Goal: Transaction & Acquisition: Purchase product/service

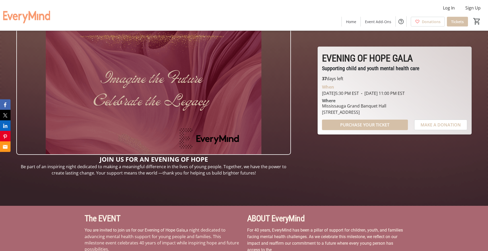
scroll to position [54, 0]
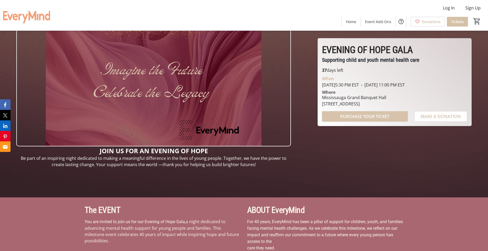
click at [386, 118] on span "PURCHASE YOUR TICKET" at bounding box center [364, 116] width 49 height 6
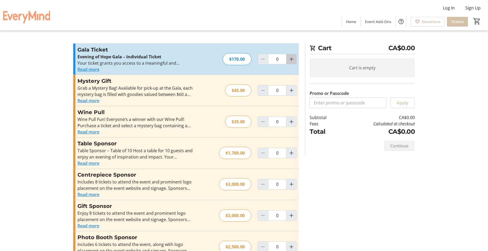
click at [290, 59] on mat-icon "Increment by one" at bounding box center [291, 59] width 6 height 6
type input "1"
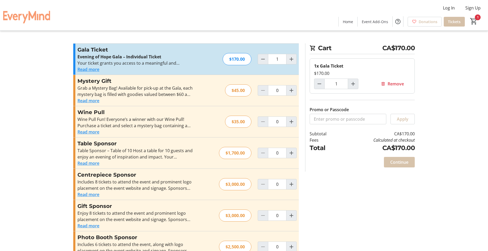
click at [404, 164] on span "Continue" at bounding box center [399, 162] width 18 height 6
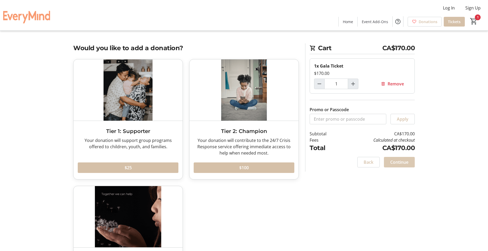
click at [404, 164] on span "Continue" at bounding box center [399, 162] width 18 height 6
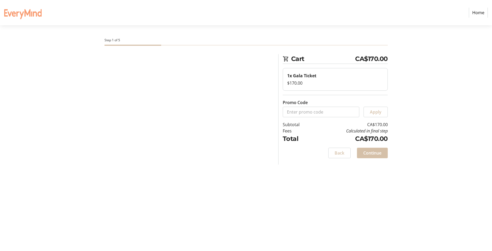
select select "CA"
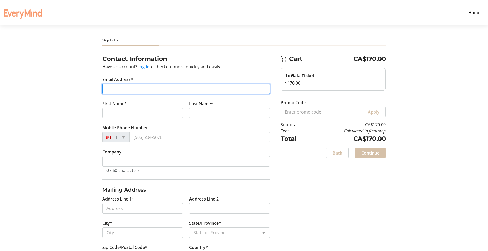
click at [121, 88] on input "Email Address*" at bounding box center [185, 89] width 167 height 11
type input "sgottdank@lennard.com"
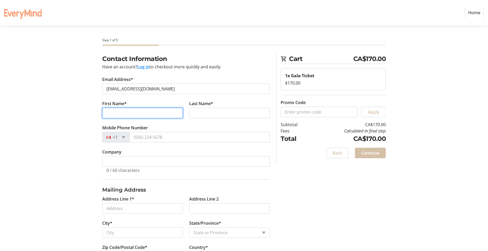
click at [124, 111] on input "First Name*" at bounding box center [142, 113] width 81 height 11
type input "Steven"
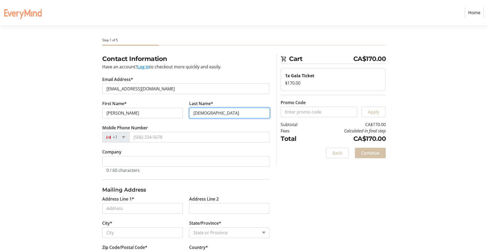
type input "Gottdank"
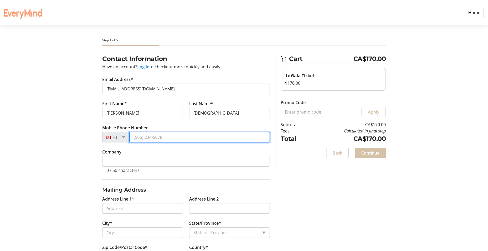
click at [143, 138] on input "Mobile Phone Number" at bounding box center [199, 137] width 140 height 11
type input "(905) 247-9221"
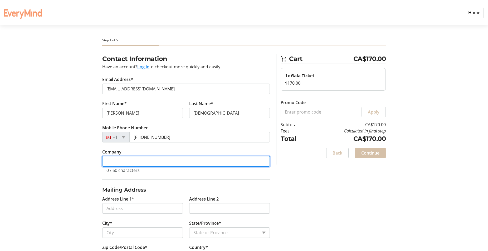
click at [128, 164] on input "Company" at bounding box center [185, 161] width 167 height 11
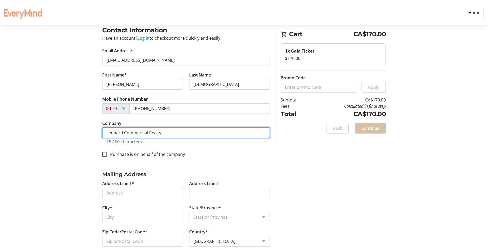
scroll to position [37, 0]
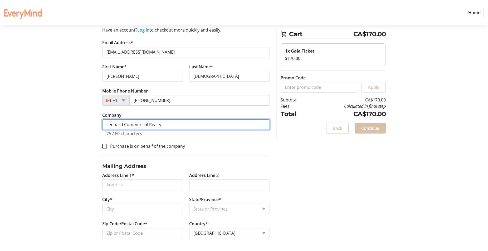
type input "Lennard Commercial Realty"
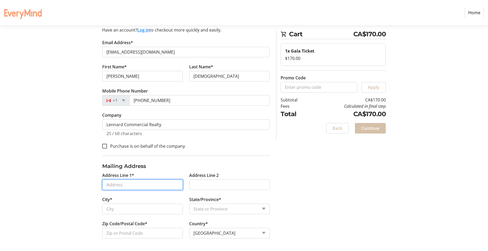
click at [128, 185] on input "Address Line 1*" at bounding box center [142, 185] width 81 height 11
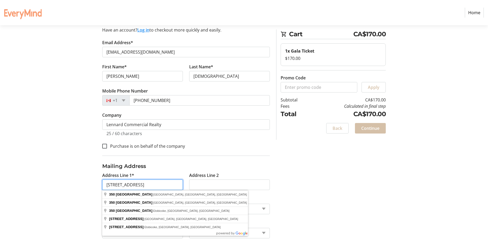
type input "350 Burnhamthorpe Road West"
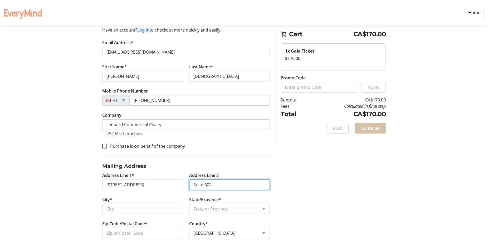
type input "Suite 602"
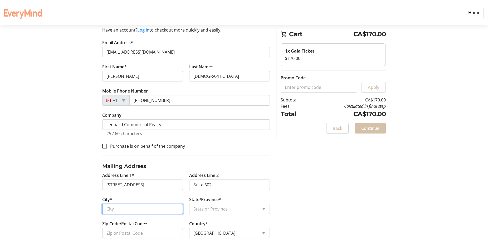
click at [125, 209] on input "City*" at bounding box center [142, 209] width 81 height 11
type input "Mississauga"
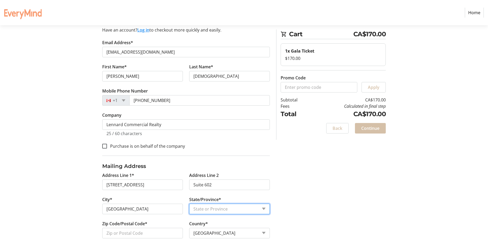
click at [189, 204] on select "State or Province State or Province Alberta British Columbia Manitoba New Bruns…" at bounding box center [229, 209] width 81 height 11
select select "ON"
click option "Ontario" at bounding box center [0, 0] width 0 height 0
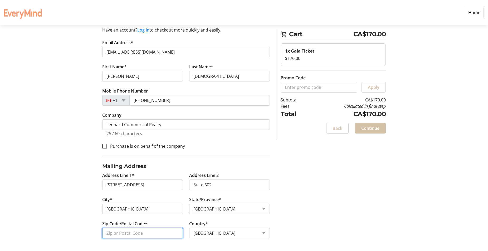
click at [129, 235] on input "Zip Code/Postal Code*" at bounding box center [142, 233] width 81 height 11
type input "L5B 3J1"
click at [348, 217] on div "Contact Information Have an account? Log in to checkout more quickly and easily…" at bounding box center [243, 134] width 347 height 234
click at [373, 130] on span "Continue" at bounding box center [370, 128] width 18 height 6
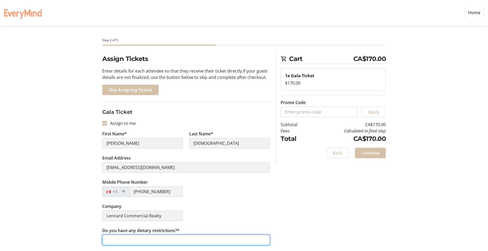
click at [129, 240] on input "Do you have any dietary restrictions?*" at bounding box center [185, 240] width 167 height 11
type input "No"
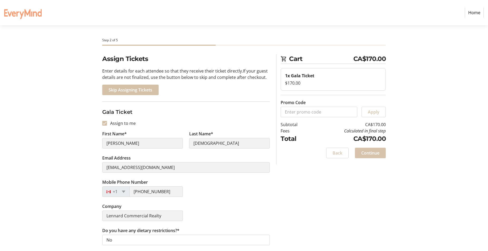
click at [370, 154] on span "Continue" at bounding box center [370, 153] width 18 height 6
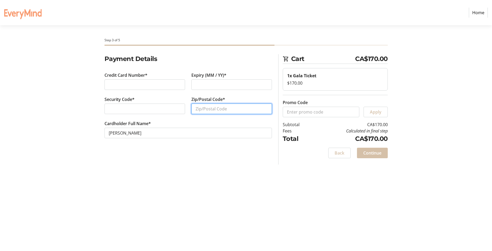
click at [233, 111] on input "Zip/Postal Code*" at bounding box center [231, 109] width 81 height 11
type input "M6S 3T9"
click at [366, 155] on span "Continue" at bounding box center [372, 153] width 18 height 6
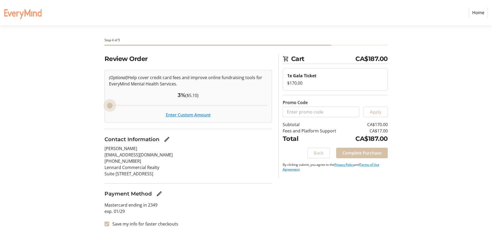
drag, startPoint x: 175, startPoint y: 107, endPoint x: 101, endPoint y: 107, distance: 74.5
type input "3"
click at [103, 107] on input "Cover fees percentage" at bounding box center [188, 106] width 170 height 12
click at [363, 155] on span "Complete Purchase" at bounding box center [361, 153] width 39 height 6
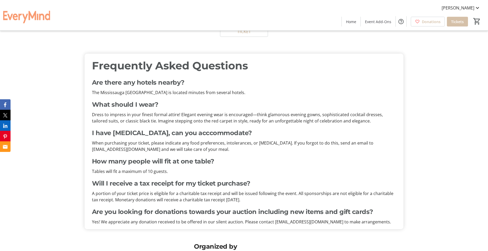
scroll to position [1251, 0]
click at [359, 124] on div "Frequently Asked Questions Are there any hotels nearby? The [GEOGRAPHIC_DATA] i…" at bounding box center [244, 141] width 310 height 167
click at [353, 120] on p "Dress to impress in your finest formal attire! Elegant evening wear is encourag…" at bounding box center [244, 118] width 304 height 13
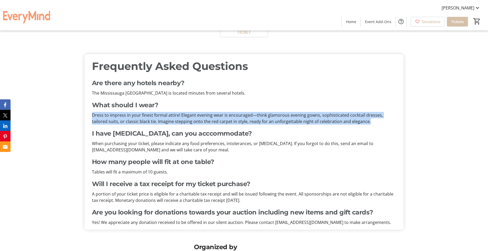
drag, startPoint x: 353, startPoint y: 120, endPoint x: 75, endPoint y: 117, distance: 278.0
click at [75, 117] on div "Frequently Asked Questions Are there any hotels nearby? The [GEOGRAPHIC_DATA] i…" at bounding box center [244, 142] width 488 height 188
copy p "Dress to impress in your finest formal attire! Elegant evening wear is encourag…"
